Goal: Transaction & Acquisition: Book appointment/travel/reservation

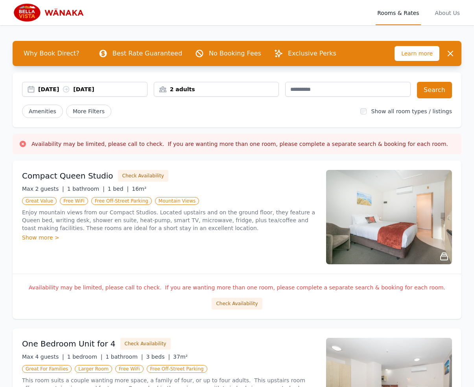
click at [90, 87] on div "[DATE] [DATE]" at bounding box center [92, 89] width 109 height 8
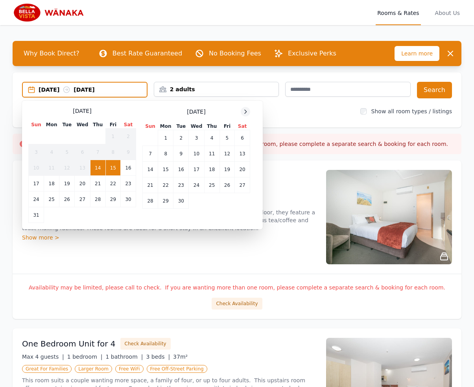
click at [246, 111] on icon at bounding box center [245, 111] width 6 height 6
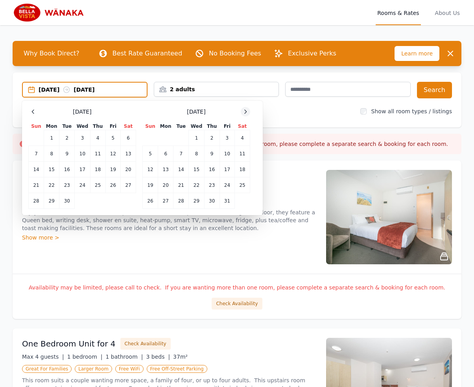
click at [246, 111] on icon at bounding box center [245, 111] width 6 height 6
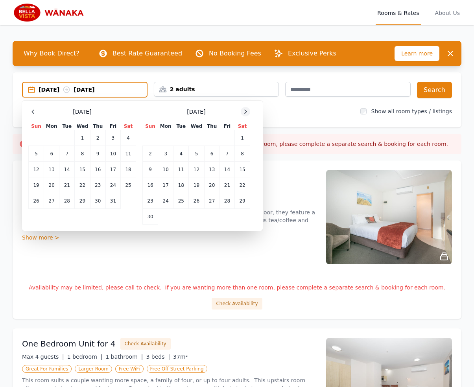
click at [246, 111] on icon at bounding box center [245, 111] width 6 height 6
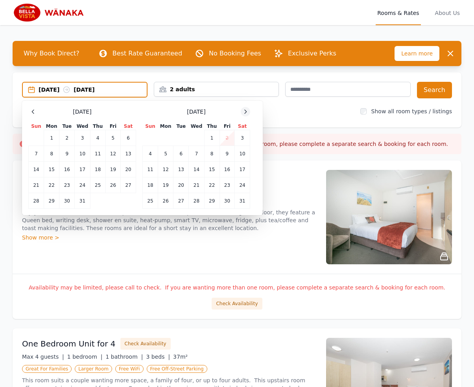
click at [246, 111] on icon at bounding box center [245, 111] width 6 height 6
click at [177, 143] on td "3" at bounding box center [180, 138] width 15 height 16
click at [199, 136] on td "4" at bounding box center [196, 138] width 15 height 16
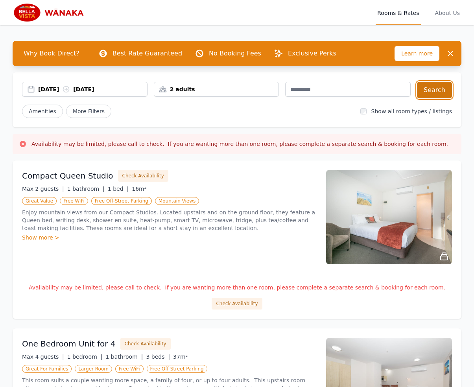
click at [433, 91] on button "Search" at bounding box center [434, 90] width 35 height 17
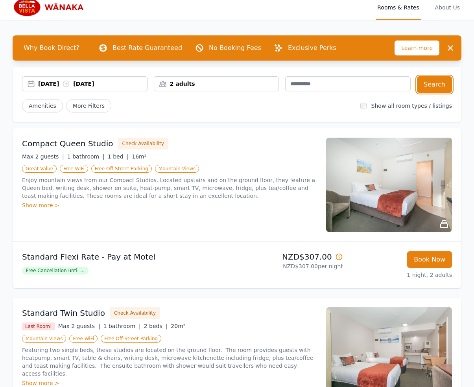
scroll to position [118, 0]
